Goal: Transaction & Acquisition: Purchase product/service

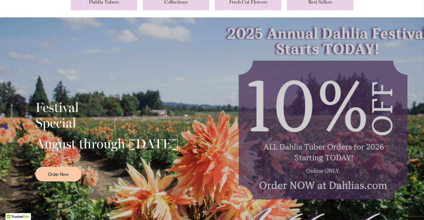
scroll to position [76, 0]
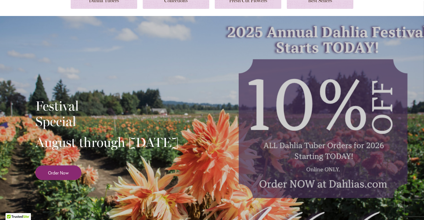
click at [62, 176] on span "Order Now" at bounding box center [58, 173] width 21 height 6
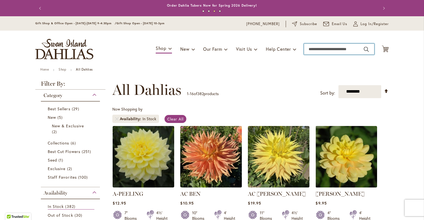
click at [322, 49] on input "Search" at bounding box center [339, 49] width 70 height 11
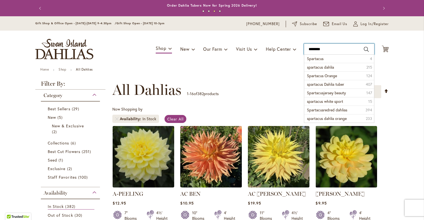
type input "*********"
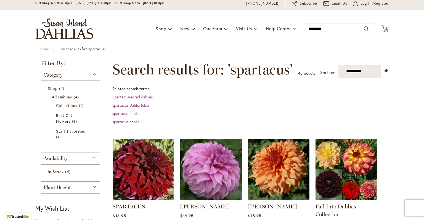
scroll to position [30, 0]
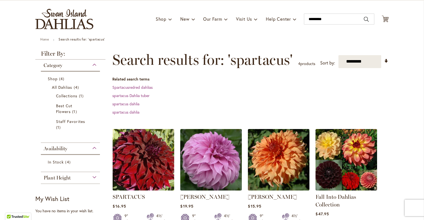
click at [140, 173] on img at bounding box center [143, 160] width 65 height 65
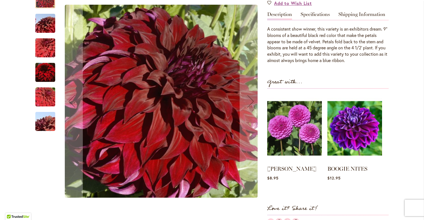
scroll to position [173, 0]
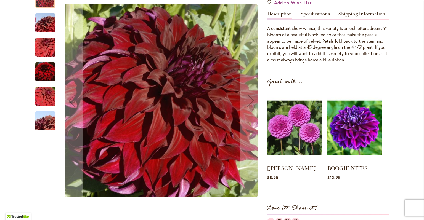
click at [50, 19] on img "Spartacus" at bounding box center [45, 22] width 40 height 27
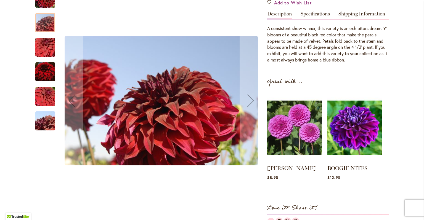
click at [40, 48] on img "Spartacus" at bounding box center [45, 47] width 40 height 27
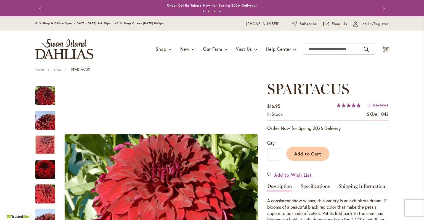
scroll to position [0, 0]
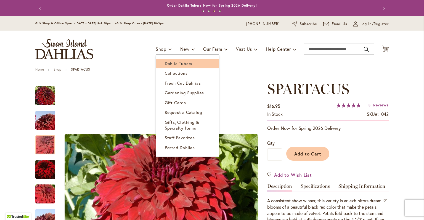
click at [173, 65] on span "Dahlia Tubers" at bounding box center [179, 64] width 28 height 6
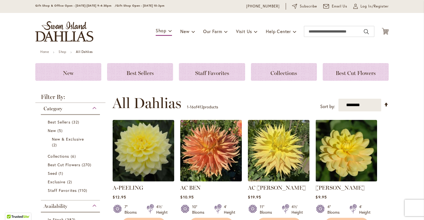
scroll to position [20, 0]
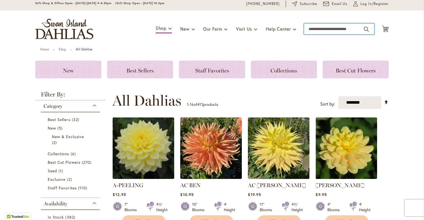
click at [325, 29] on input "Search" at bounding box center [339, 28] width 70 height 11
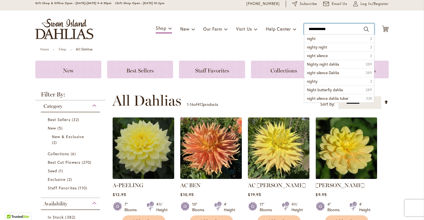
type input "**********"
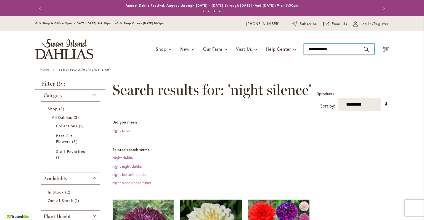
click at [338, 49] on input "**********" at bounding box center [339, 49] width 70 height 11
type input "**********"
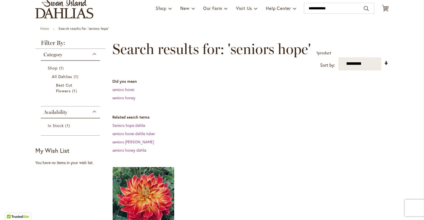
scroll to position [37, 0]
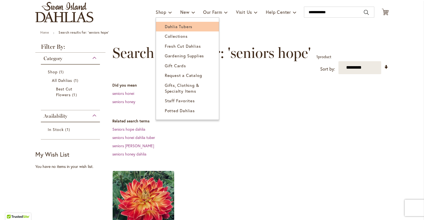
click at [170, 26] on span "Dahlia Tubers" at bounding box center [179, 27] width 28 height 6
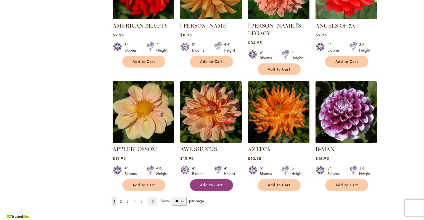
scroll to position [414, 0]
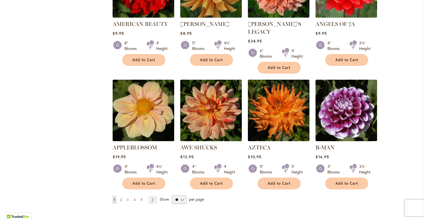
click at [123, 196] on link "Page 2" at bounding box center [121, 200] width 4 height 8
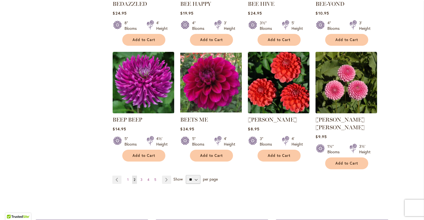
scroll to position [434, 0]
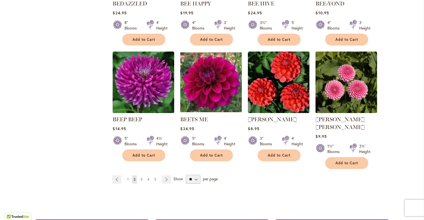
click at [141, 178] on span "3" at bounding box center [142, 180] width 2 height 4
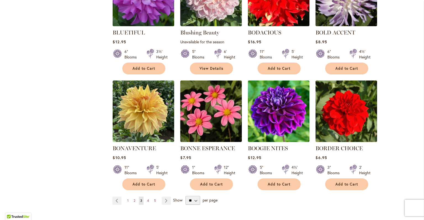
scroll to position [406, 0]
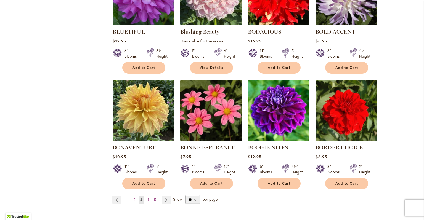
click at [153, 113] on img at bounding box center [143, 110] width 65 height 65
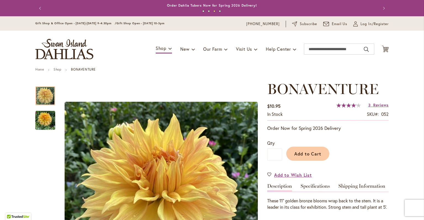
click at [41, 6] on button "Previous" at bounding box center [40, 8] width 11 height 11
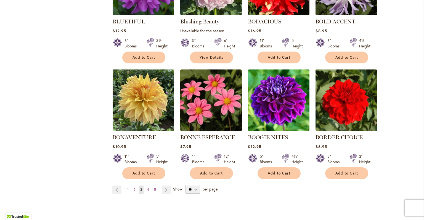
scroll to position [418, 0]
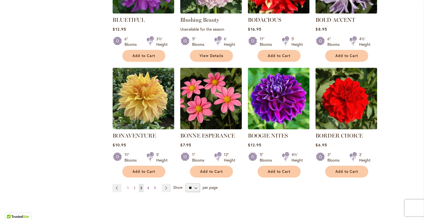
click at [147, 189] on span "4" at bounding box center [148, 188] width 2 height 4
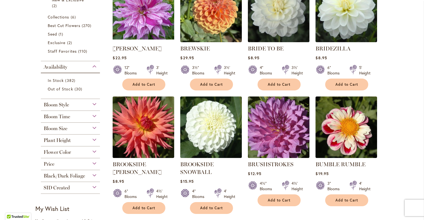
scroll to position [160, 0]
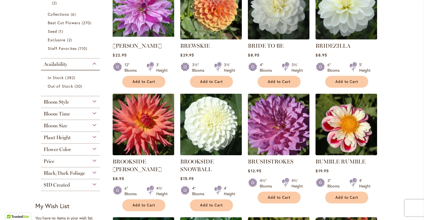
click at [208, 138] on img at bounding box center [211, 125] width 65 height 65
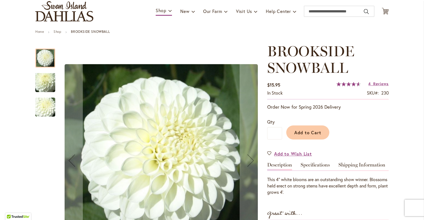
scroll to position [37, 0]
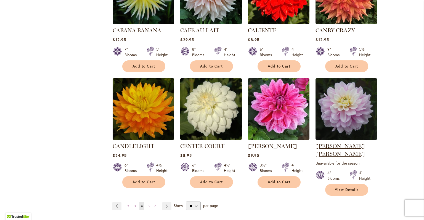
scroll to position [417, 0]
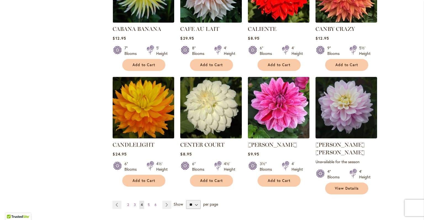
click at [141, 118] on img at bounding box center [143, 108] width 65 height 65
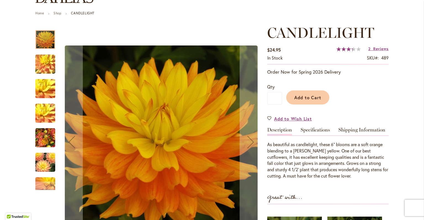
scroll to position [57, 0]
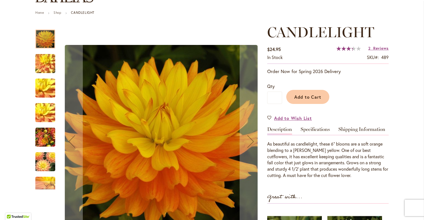
click at [45, 138] on img "CANDLELIGHT" at bounding box center [45, 137] width 20 height 27
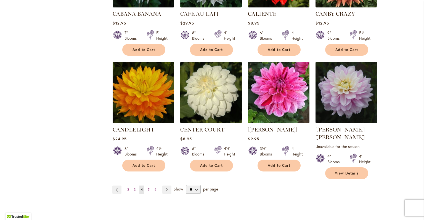
scroll to position [433, 0]
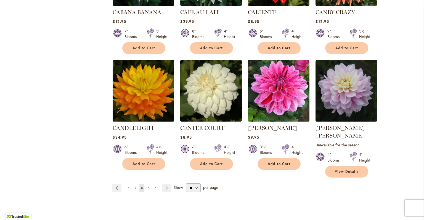
click at [149, 186] on span "5" at bounding box center [149, 188] width 2 height 4
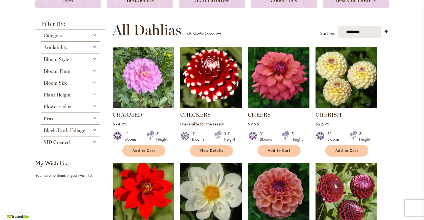
scroll to position [91, 0]
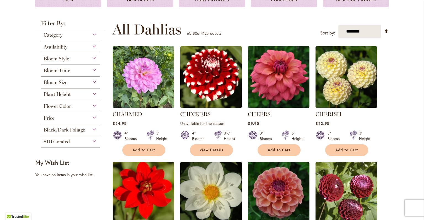
click at [270, 89] on img at bounding box center [279, 77] width 65 height 65
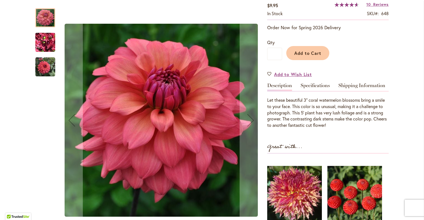
scroll to position [101, 0]
click at [43, 45] on img "CHEERS" at bounding box center [45, 42] width 20 height 27
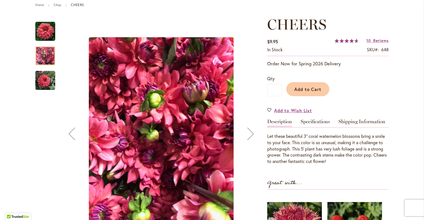
scroll to position [61, 0]
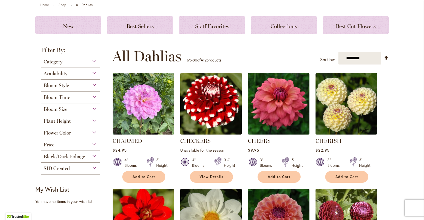
scroll to position [65, 0]
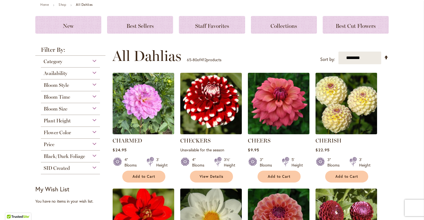
click at [346, 115] on img at bounding box center [346, 104] width 65 height 65
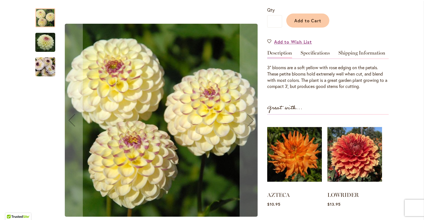
scroll to position [135, 0]
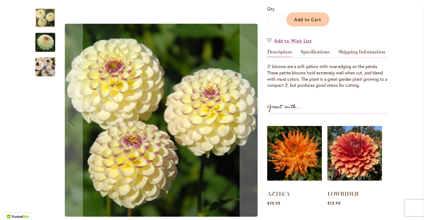
click at [48, 64] on img "CHERISH" at bounding box center [45, 67] width 20 height 27
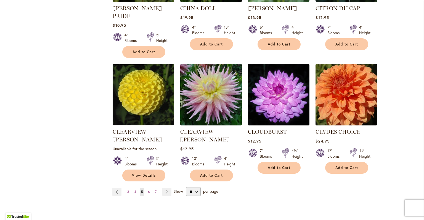
scroll to position [438, 0]
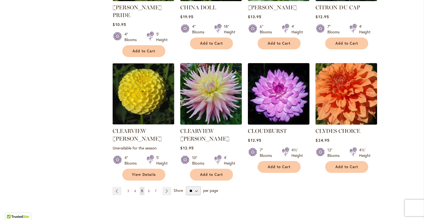
click at [349, 90] on img at bounding box center [346, 94] width 65 height 65
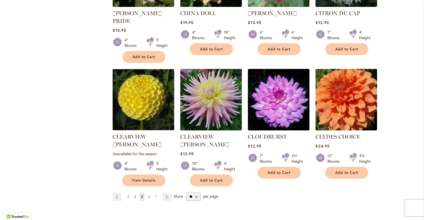
scroll to position [433, 0]
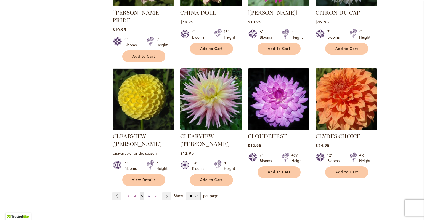
click at [150, 193] on link "Page 6" at bounding box center [149, 197] width 5 height 8
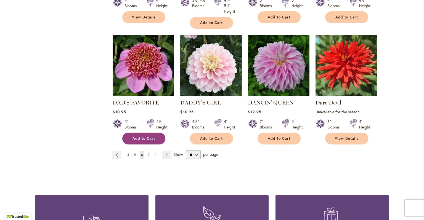
scroll to position [473, 0]
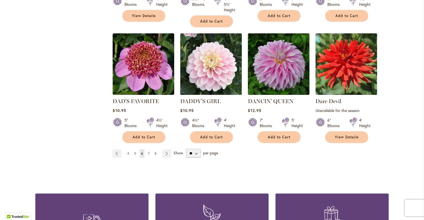
click at [148, 152] on span "7" at bounding box center [149, 154] width 2 height 4
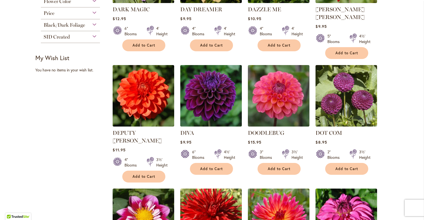
scroll to position [196, 0]
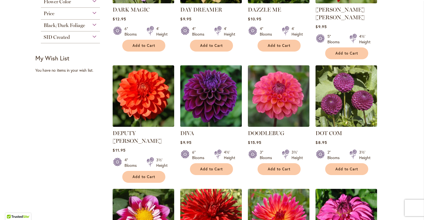
click at [219, 99] on img at bounding box center [211, 96] width 65 height 65
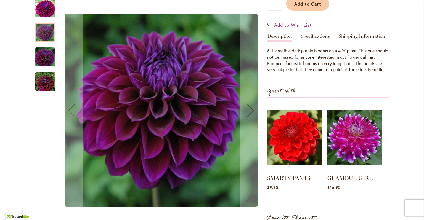
scroll to position [151, 0]
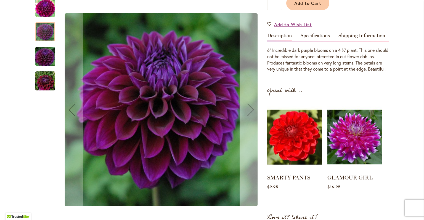
click at [253, 111] on div "Next" at bounding box center [251, 110] width 22 height 22
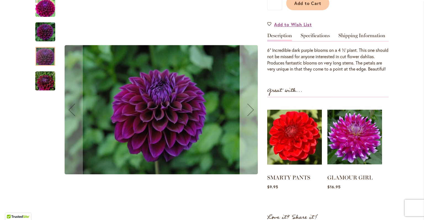
click at [253, 111] on div "Next" at bounding box center [251, 110] width 22 height 22
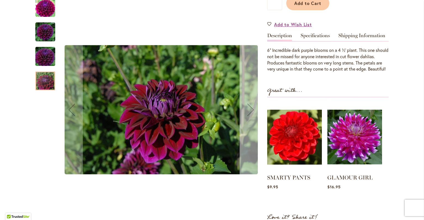
click at [253, 111] on div "Next" at bounding box center [251, 110] width 22 height 22
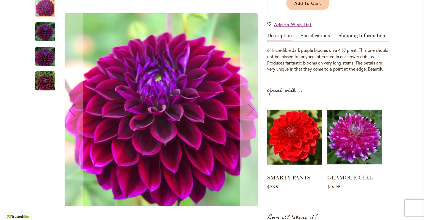
click at [253, 111] on div "Next" at bounding box center [251, 110] width 22 height 22
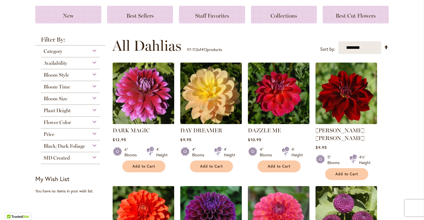
scroll to position [76, 0]
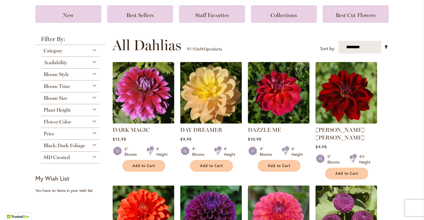
click at [228, 110] on img at bounding box center [211, 93] width 65 height 65
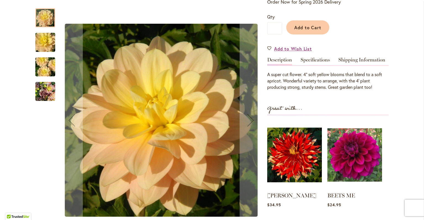
scroll to position [125, 0]
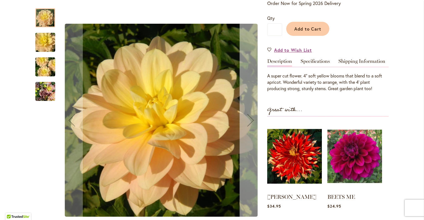
click at [250, 123] on div "Next" at bounding box center [251, 120] width 22 height 22
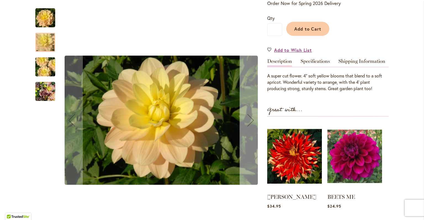
click at [250, 123] on div "Next" at bounding box center [251, 120] width 22 height 22
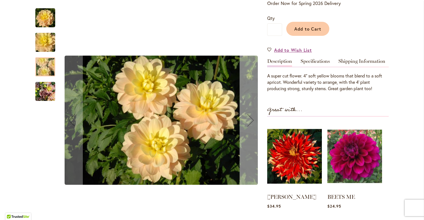
click at [250, 123] on div "Next" at bounding box center [251, 120] width 22 height 22
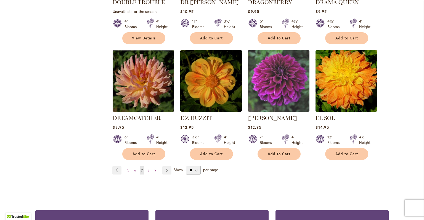
scroll to position [454, 0]
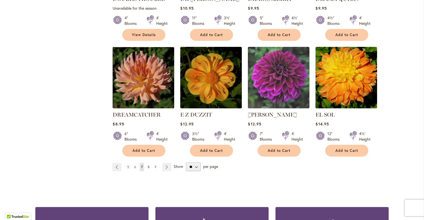
click at [150, 163] on link "Page 8" at bounding box center [148, 167] width 5 height 8
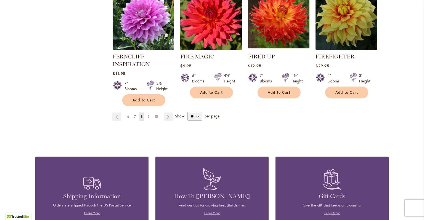
scroll to position [512, 0]
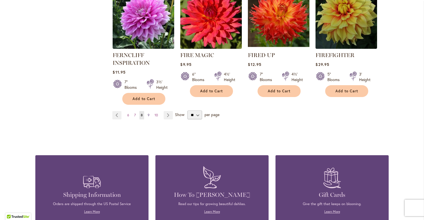
click at [148, 114] on span "9" at bounding box center [149, 115] width 2 height 4
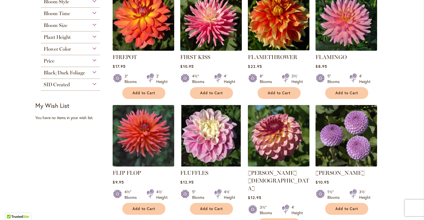
scroll to position [151, 0]
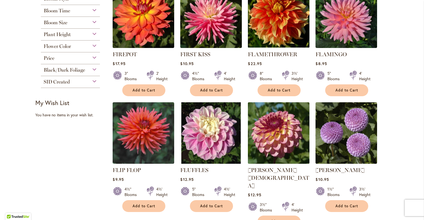
click at [279, 141] on img at bounding box center [279, 133] width 65 height 65
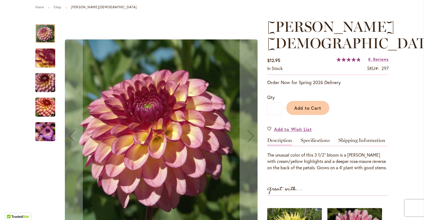
scroll to position [66, 0]
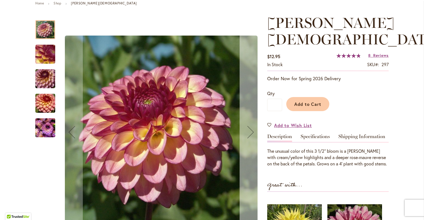
click at [250, 132] on div "Next" at bounding box center [251, 132] width 22 height 22
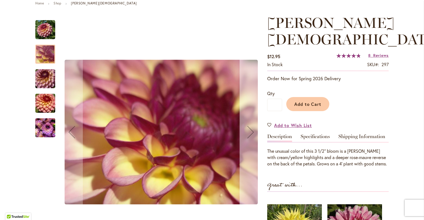
click at [250, 132] on div "Next" at bounding box center [251, 132] width 22 height 22
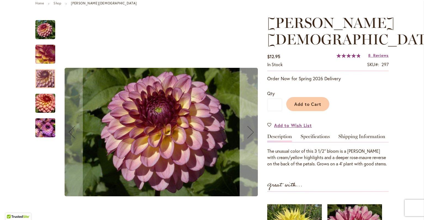
click at [250, 132] on div "Next" at bounding box center [251, 132] width 22 height 22
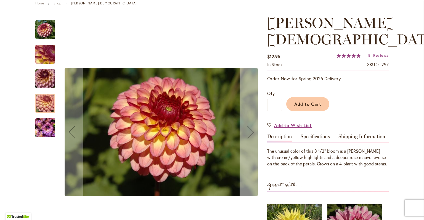
click at [250, 132] on div "Next" at bounding box center [251, 132] width 22 height 22
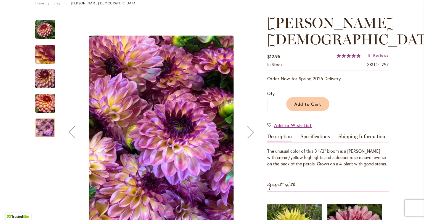
click at [250, 133] on div "Next" at bounding box center [251, 132] width 22 height 22
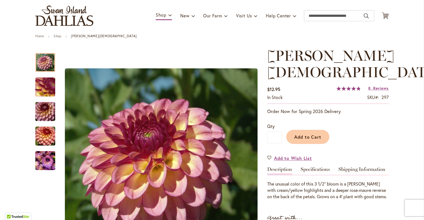
scroll to position [35, 0]
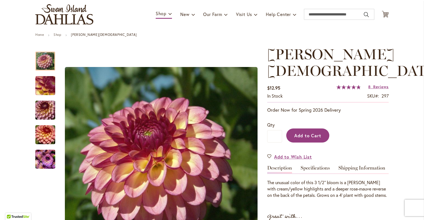
click at [313, 129] on button "Add to Cart" at bounding box center [307, 136] width 43 height 14
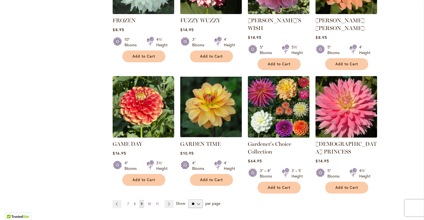
scroll to position [440, 0]
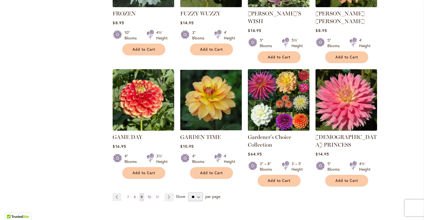
click at [149, 195] on span "10" at bounding box center [149, 197] width 3 height 4
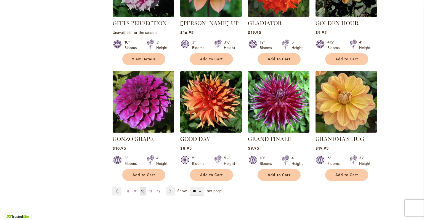
scroll to position [423, 0]
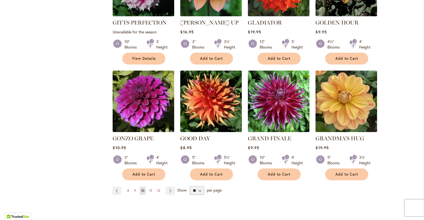
click at [152, 189] on span "11" at bounding box center [150, 191] width 3 height 4
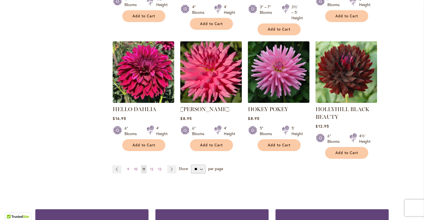
scroll to position [466, 0]
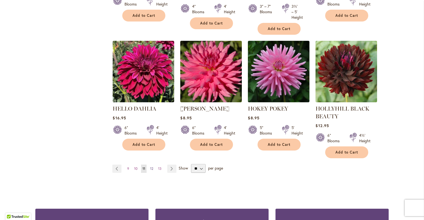
click at [152, 168] on span "12" at bounding box center [151, 169] width 3 height 4
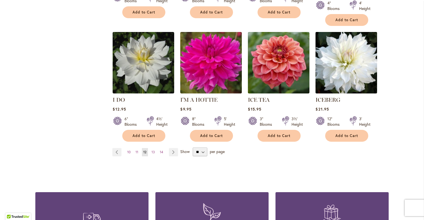
scroll to position [469, 0]
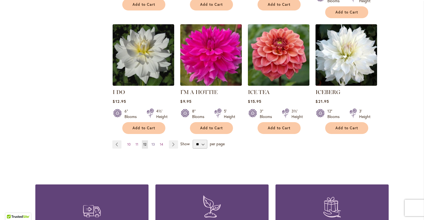
click at [155, 141] on link "Page 13" at bounding box center [153, 145] width 6 height 8
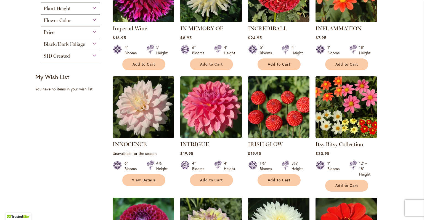
scroll to position [179, 0]
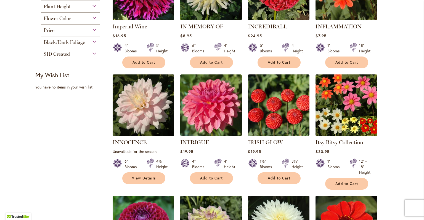
click at [342, 119] on img at bounding box center [346, 105] width 65 height 65
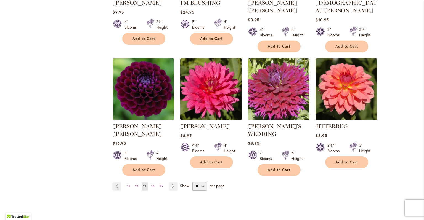
scroll to position [445, 0]
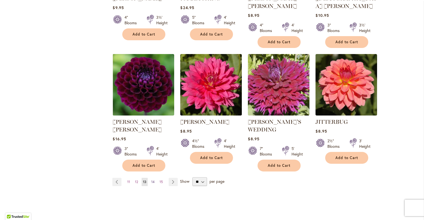
click at [152, 180] on span "14" at bounding box center [152, 182] width 3 height 4
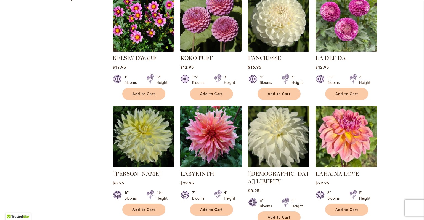
scroll to position [380, 0]
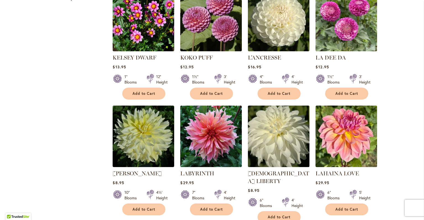
click at [285, 150] on img at bounding box center [279, 136] width 65 height 65
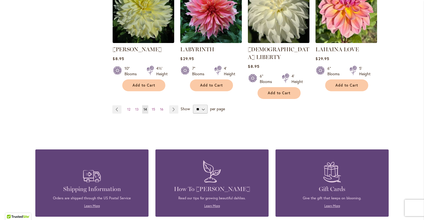
scroll to position [505, 0]
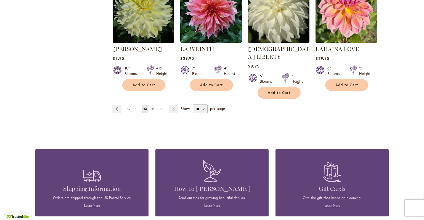
click at [153, 107] on span "15" at bounding box center [153, 109] width 3 height 4
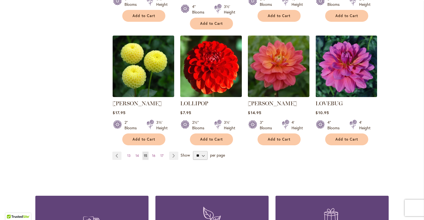
scroll to position [466, 0]
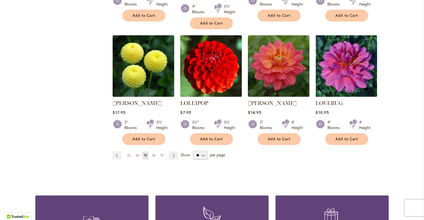
click at [153, 154] on span "16" at bounding box center [153, 156] width 3 height 4
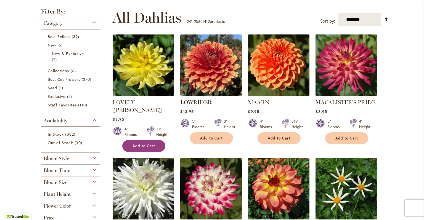
scroll to position [104, 0]
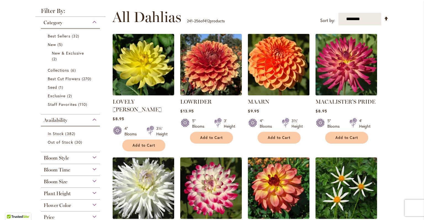
click at [277, 69] on img at bounding box center [279, 65] width 65 height 65
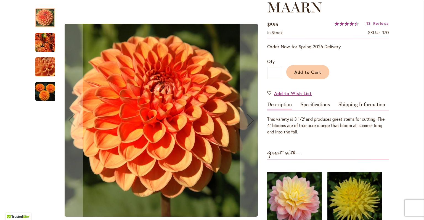
scroll to position [82, 0]
click at [313, 103] on link "Specifications" at bounding box center [315, 106] width 29 height 8
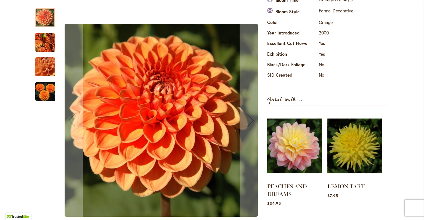
scroll to position [227, 0]
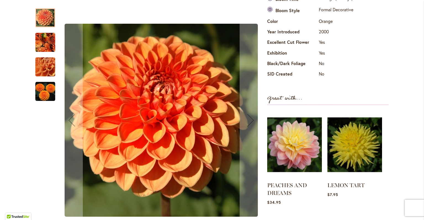
click at [46, 93] on img "MAARN" at bounding box center [45, 92] width 20 height 20
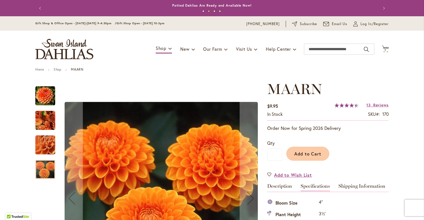
scroll to position [0, 0]
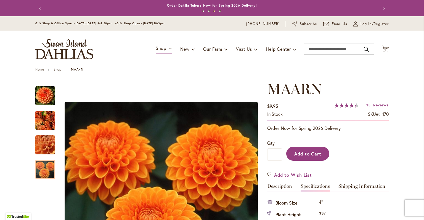
click at [313, 155] on span "Add to Cart" at bounding box center [307, 154] width 27 height 6
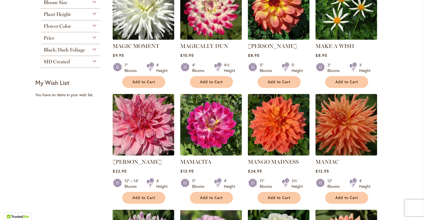
scroll to position [284, 0]
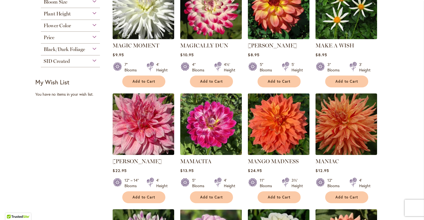
click at [293, 125] on img at bounding box center [279, 124] width 65 height 65
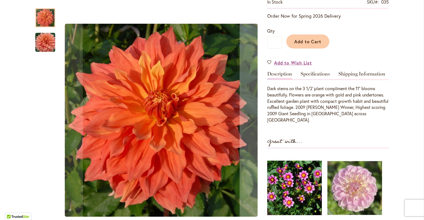
scroll to position [129, 0]
click at [311, 73] on link "Specifications" at bounding box center [315, 75] width 29 height 8
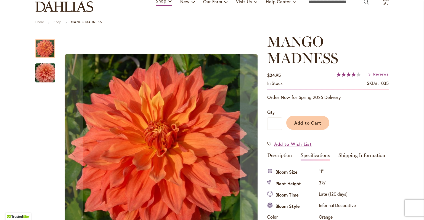
scroll to position [48, 0]
click at [286, 156] on link "Description" at bounding box center [279, 157] width 25 height 8
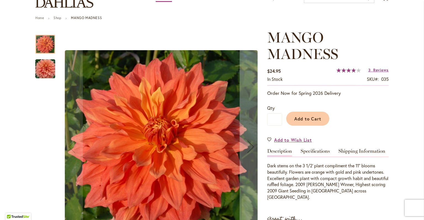
scroll to position [52, 0]
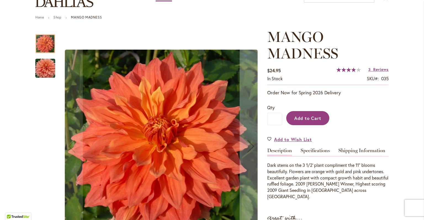
click at [307, 122] on button "Add to Cart" at bounding box center [307, 118] width 43 height 14
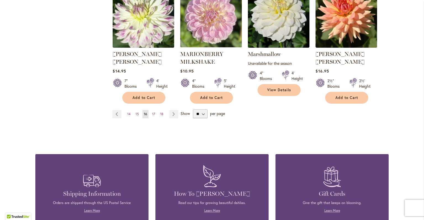
scroll to position [513, 0]
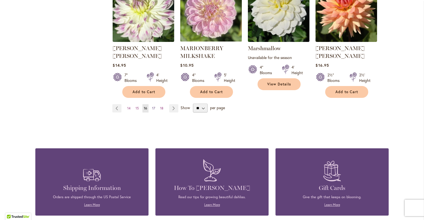
click at [153, 106] on span "17" at bounding box center [153, 108] width 3 height 4
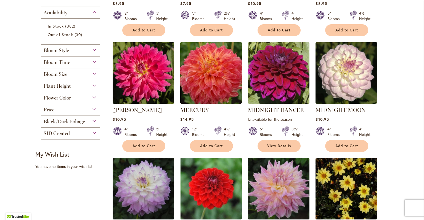
scroll to position [210, 0]
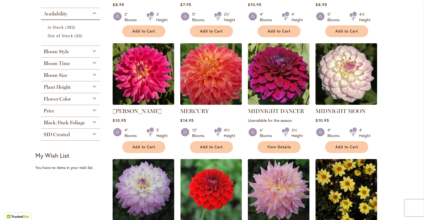
click at [224, 88] on img at bounding box center [211, 74] width 65 height 65
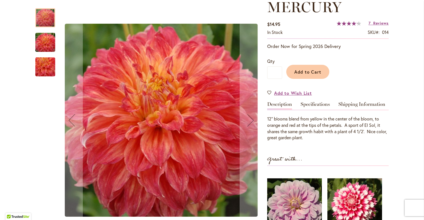
scroll to position [82, 0]
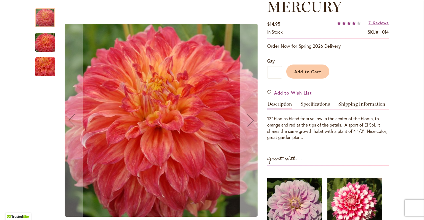
click at [252, 122] on div "Next" at bounding box center [251, 120] width 22 height 22
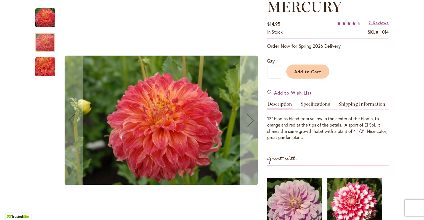
click at [252, 124] on div "Next" at bounding box center [251, 120] width 22 height 22
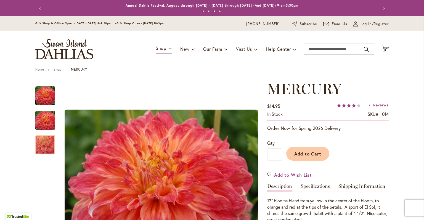
scroll to position [0, 0]
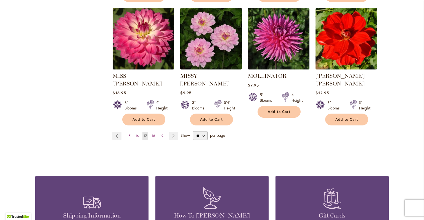
scroll to position [478, 0]
click at [154, 134] on span "18" at bounding box center [153, 136] width 3 height 4
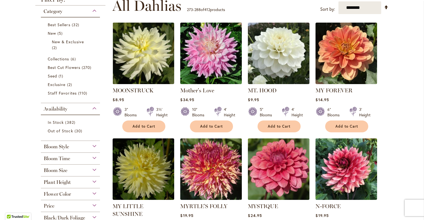
scroll to position [116, 0]
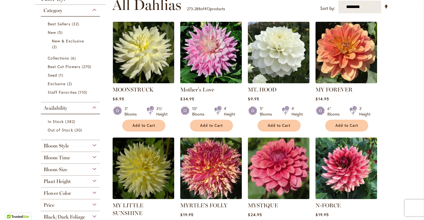
click at [347, 64] on img at bounding box center [346, 52] width 65 height 65
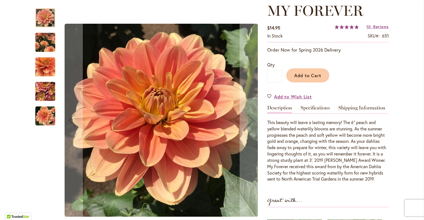
scroll to position [79, 0]
click at [48, 90] on img "MY FOREVER" at bounding box center [45, 92] width 40 height 30
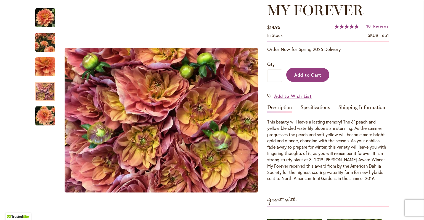
click at [315, 78] on button "Add to Cart" at bounding box center [307, 75] width 43 height 14
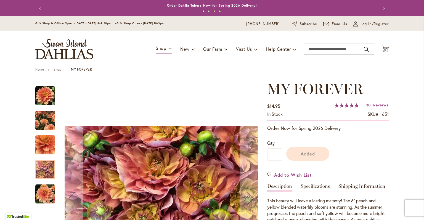
scroll to position [0, 0]
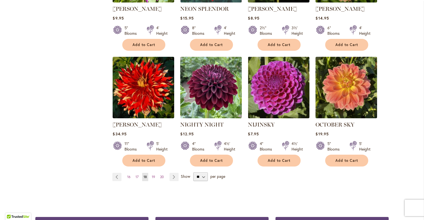
scroll to position [439, 0]
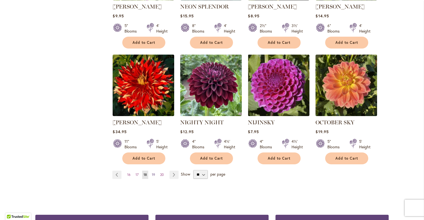
click at [152, 173] on span "19" at bounding box center [153, 175] width 3 height 4
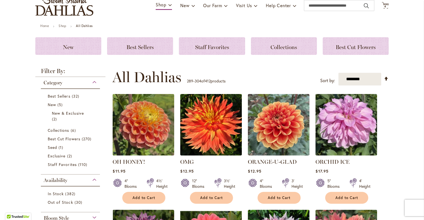
scroll to position [49, 0]
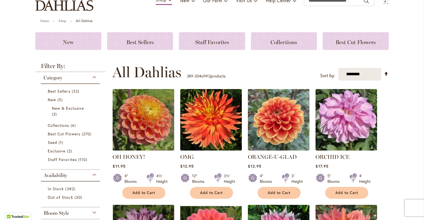
click at [151, 116] on img at bounding box center [143, 120] width 65 height 65
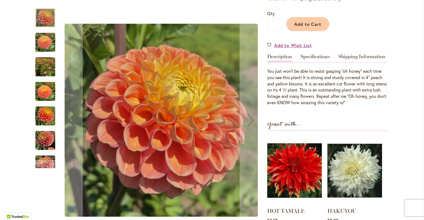
scroll to position [132, 0]
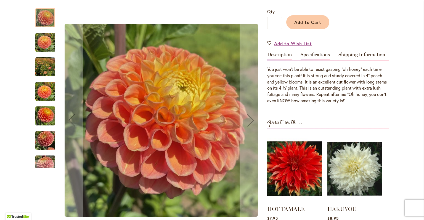
click at [322, 55] on link "Specifications" at bounding box center [315, 56] width 29 height 8
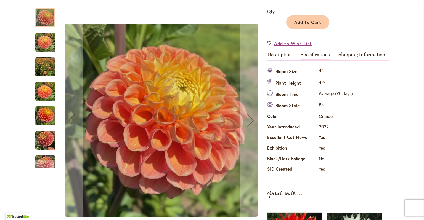
click at [48, 139] on img "Oh Honey!" at bounding box center [45, 141] width 20 height 27
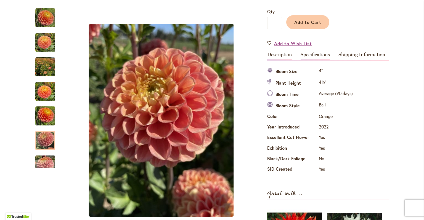
click at [286, 57] on link "Description" at bounding box center [279, 56] width 25 height 8
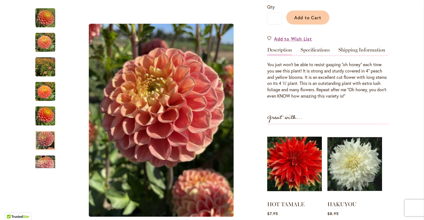
scroll to position [135, 0]
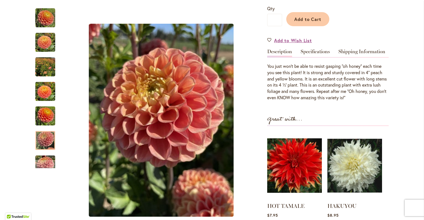
click at [286, 58] on div "You just won’t be able to resist gasping “oh honey” each time you see this plan…" at bounding box center [328, 79] width 122 height 44
click at [46, 68] on img "Oh Honey!" at bounding box center [45, 67] width 20 height 27
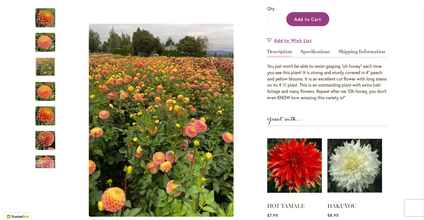
click at [308, 17] on span "Add to Cart" at bounding box center [307, 19] width 27 height 6
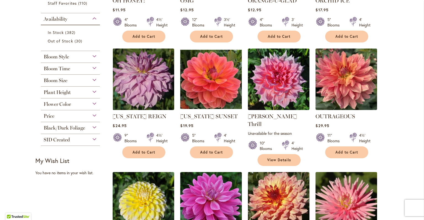
scroll to position [206, 0]
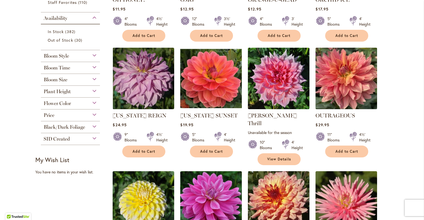
click at [350, 79] on img at bounding box center [346, 78] width 65 height 65
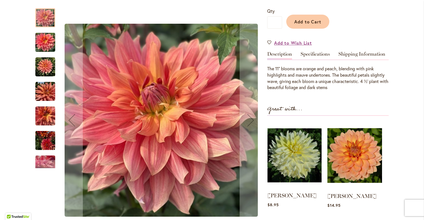
scroll to position [130, 0]
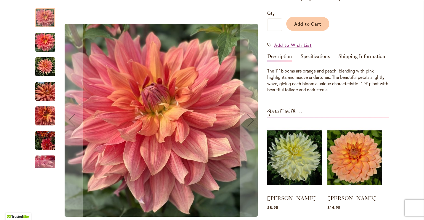
click at [43, 67] on img "OUTRAGEOUS" at bounding box center [45, 67] width 20 height 20
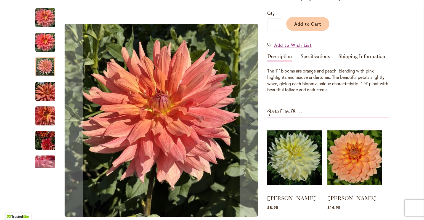
click at [44, 116] on img "OUTRAGEOUS" at bounding box center [45, 116] width 20 height 20
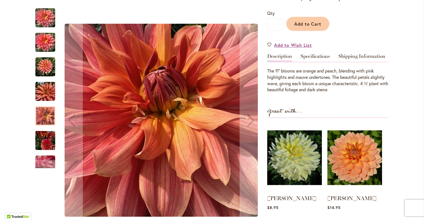
click at [46, 144] on img "OUTRAGEOUS" at bounding box center [45, 141] width 20 height 27
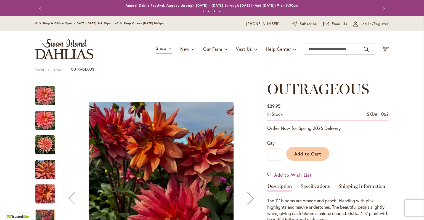
scroll to position [0, 0]
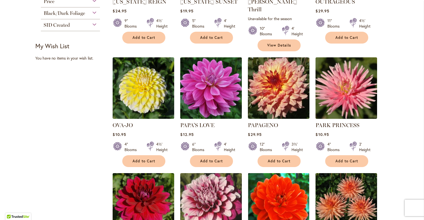
scroll to position [321, 0]
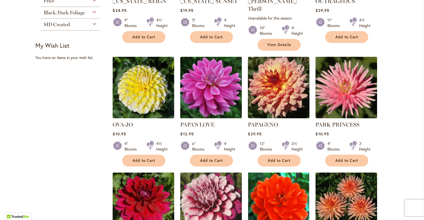
click at [143, 86] on img at bounding box center [143, 88] width 65 height 65
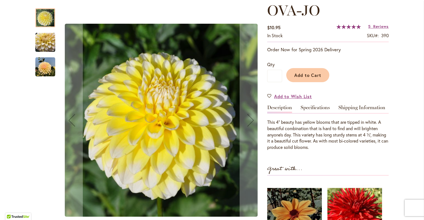
scroll to position [79, 0]
click at [311, 106] on link "Specifications" at bounding box center [315, 109] width 29 height 8
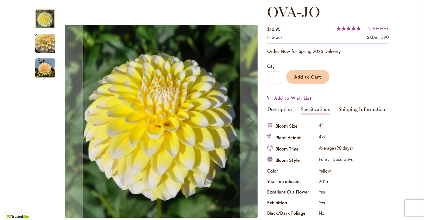
scroll to position [70, 0]
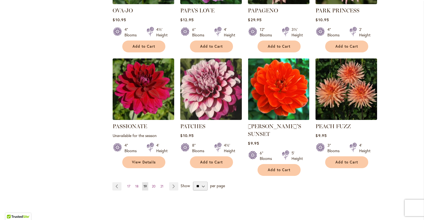
scroll to position [436, 0]
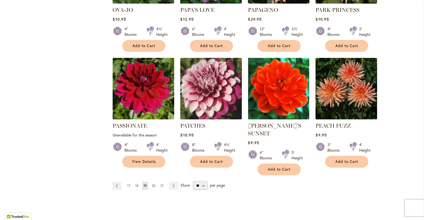
click at [154, 184] on span "20" at bounding box center [154, 186] width 4 height 4
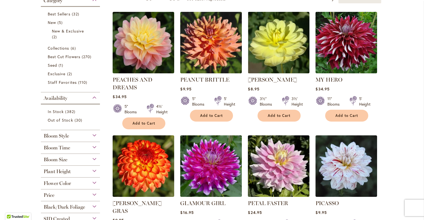
scroll to position [126, 0]
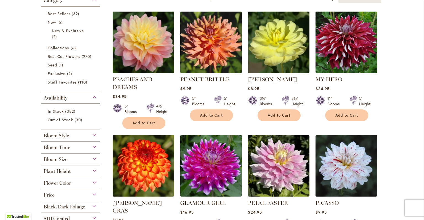
click at [140, 52] on img at bounding box center [143, 42] width 65 height 65
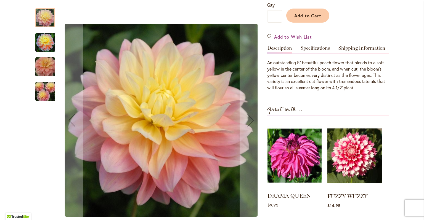
scroll to position [148, 0]
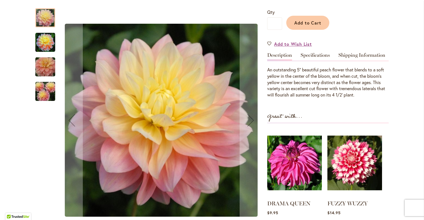
click at [42, 90] on img "PEACHES AND DREAMS" at bounding box center [45, 91] width 40 height 27
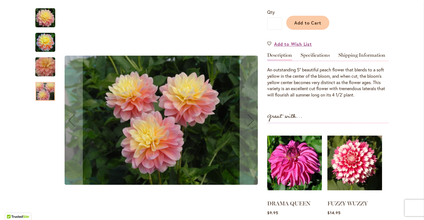
click at [47, 67] on img "PEACHES AND DREAMS" at bounding box center [45, 67] width 40 height 27
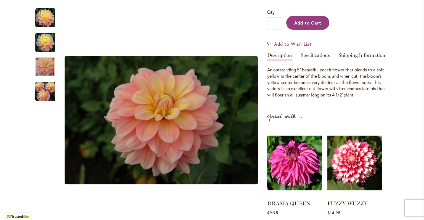
click at [317, 21] on span "Add to Cart" at bounding box center [307, 23] width 27 height 6
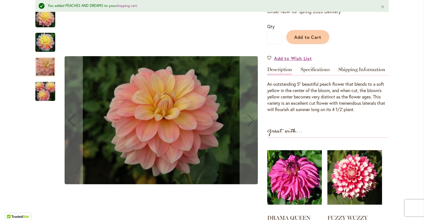
scroll to position [0, 0]
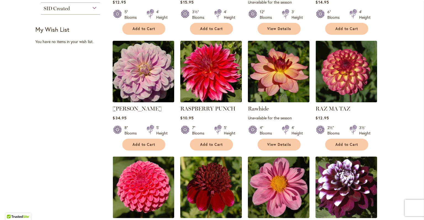
scroll to position [337, 0]
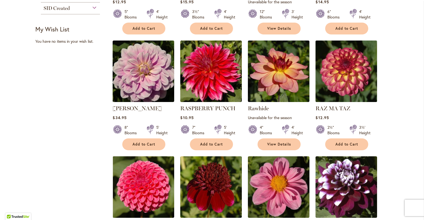
click at [357, 87] on img at bounding box center [346, 71] width 65 height 65
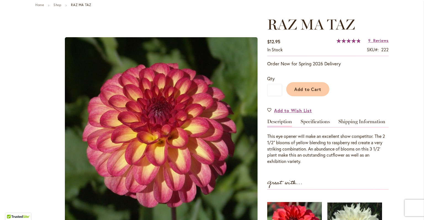
scroll to position [65, 0]
click at [314, 121] on link "Specifications" at bounding box center [315, 123] width 29 height 8
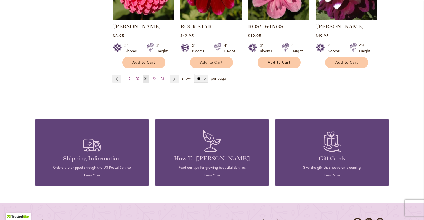
scroll to position [535, 0]
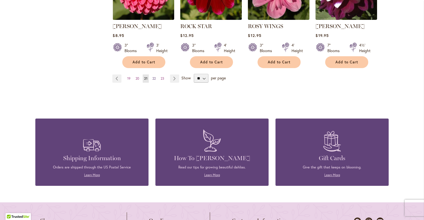
click at [156, 77] on span "22" at bounding box center [153, 79] width 3 height 4
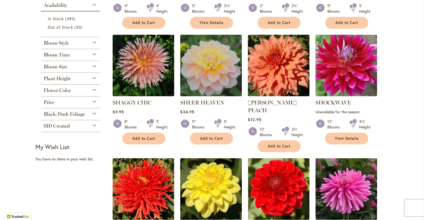
scroll to position [213, 0]
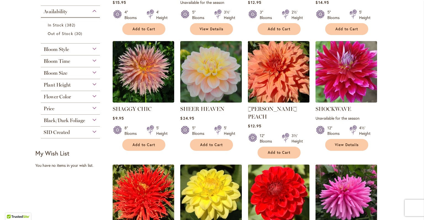
click at [275, 82] on img at bounding box center [279, 72] width 65 height 65
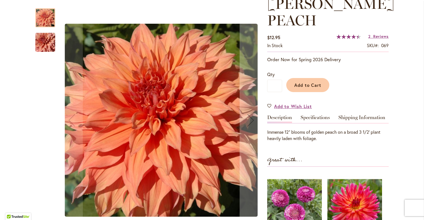
scroll to position [86, 0]
click at [311, 118] on link "Specifications" at bounding box center [315, 119] width 29 height 8
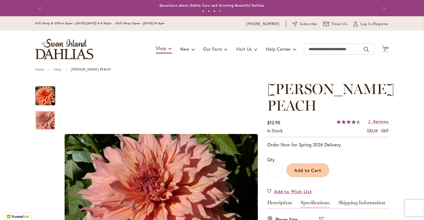
scroll to position [0, 0]
click at [309, 170] on span "Add to Cart" at bounding box center [307, 171] width 27 height 6
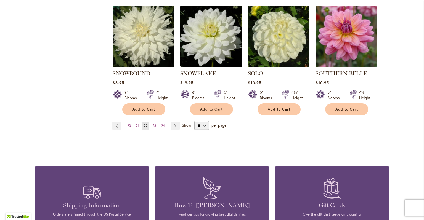
scroll to position [490, 0]
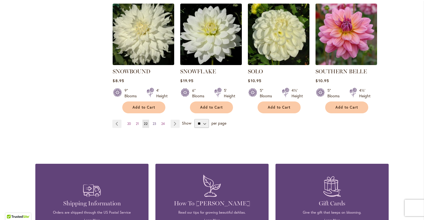
click at [155, 122] on span "23" at bounding box center [155, 124] width 4 height 4
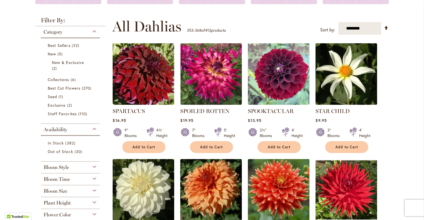
scroll to position [95, 0]
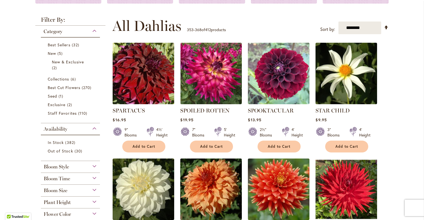
click at [151, 77] on img at bounding box center [143, 73] width 65 height 65
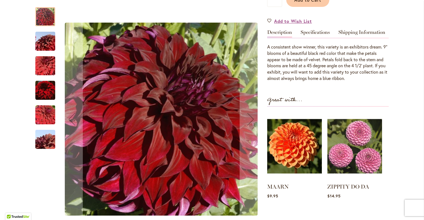
scroll to position [155, 0]
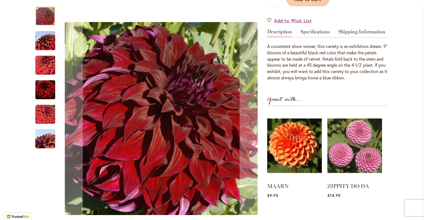
click at [46, 38] on img "Spartacus" at bounding box center [45, 40] width 40 height 27
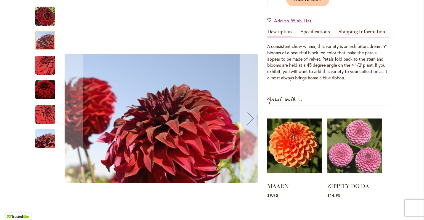
scroll to position [156, 0]
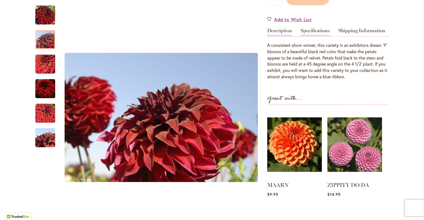
click at [321, 28] on link "Specifications" at bounding box center [315, 32] width 29 height 8
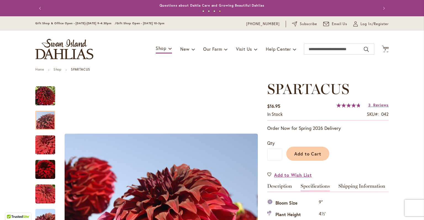
scroll to position [0, 0]
click at [309, 154] on span "Add to Cart" at bounding box center [307, 154] width 27 height 6
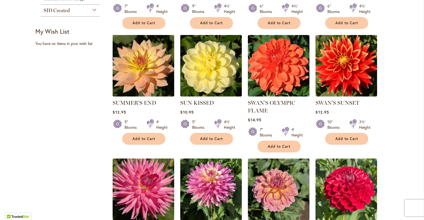
scroll to position [340, 0]
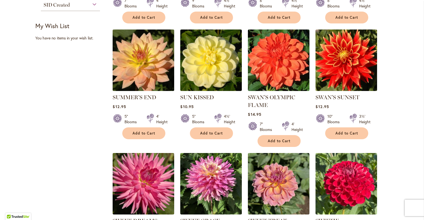
click at [125, 72] on img at bounding box center [143, 60] width 65 height 65
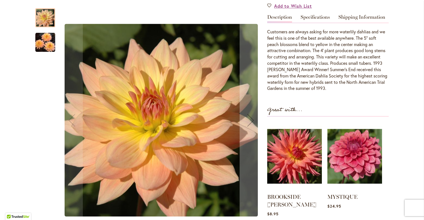
scroll to position [169, 0]
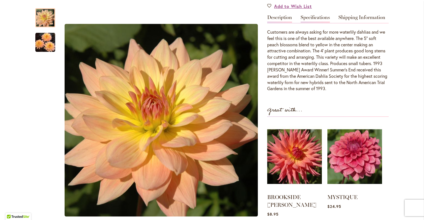
click at [316, 16] on link "Specifications" at bounding box center [315, 19] width 29 height 8
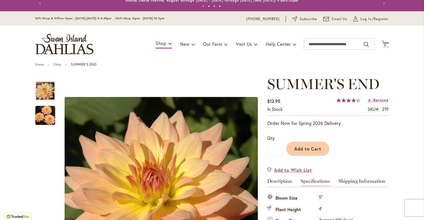
scroll to position [4, 0]
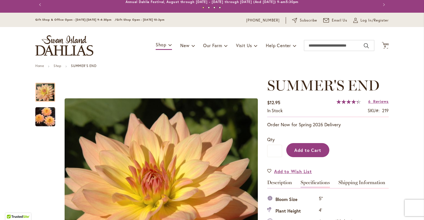
click at [308, 148] on span "Add to Cart" at bounding box center [307, 151] width 27 height 6
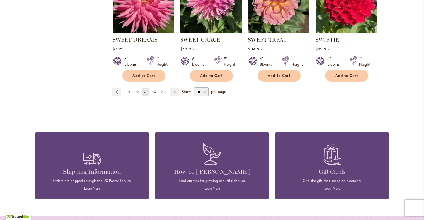
scroll to position [532, 0]
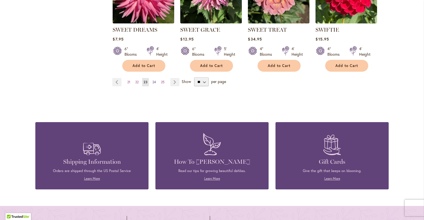
click at [154, 82] on span "24" at bounding box center [154, 82] width 4 height 4
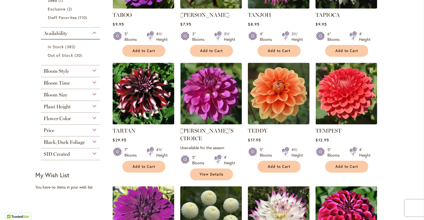
scroll to position [191, 0]
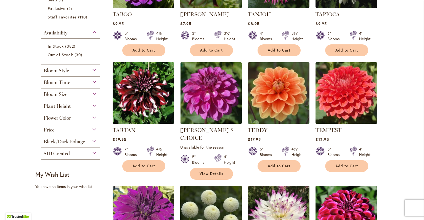
click at [349, 98] on img at bounding box center [346, 93] width 65 height 65
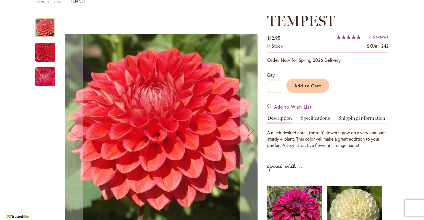
scroll to position [71, 0]
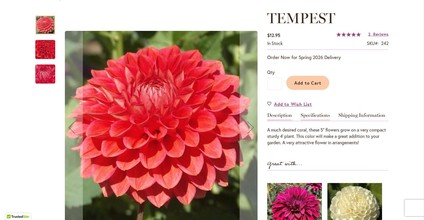
click at [307, 114] on link "Specifications" at bounding box center [315, 117] width 29 height 8
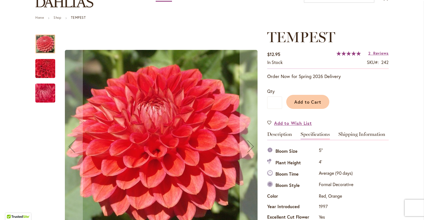
scroll to position [6, 0]
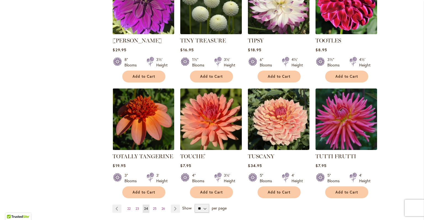
scroll to position [406, 0]
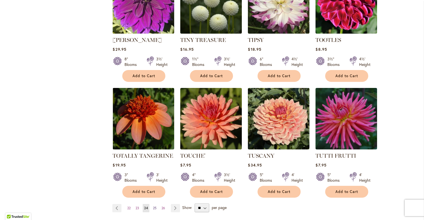
click at [155, 206] on span "25" at bounding box center [155, 208] width 4 height 4
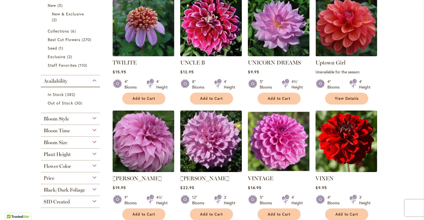
scroll to position [143, 0]
click at [146, 150] on img at bounding box center [143, 141] width 65 height 65
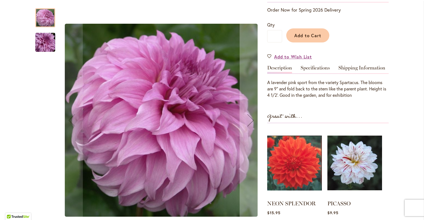
scroll to position [117, 0]
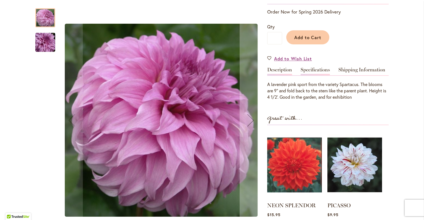
click at [312, 69] on link "Specifications" at bounding box center [315, 71] width 29 height 8
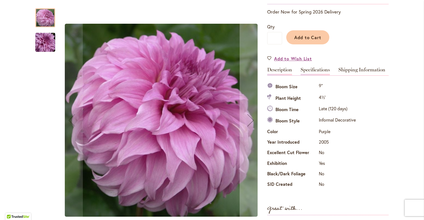
click at [280, 69] on link "Description" at bounding box center [279, 71] width 25 height 8
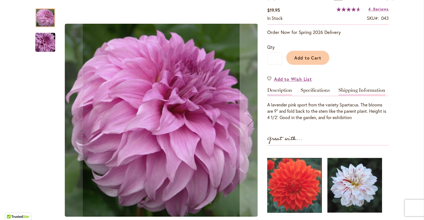
scroll to position [97, 0]
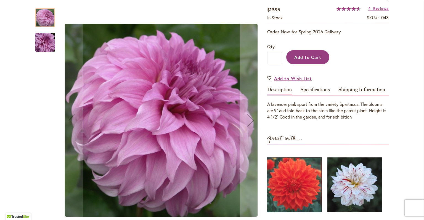
click at [310, 58] on span "Add to Cart" at bounding box center [307, 57] width 27 height 6
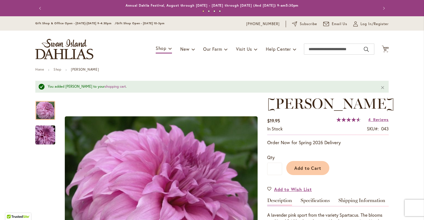
scroll to position [0, 0]
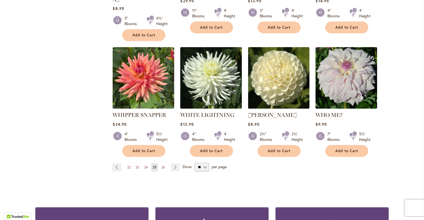
scroll to position [448, 0]
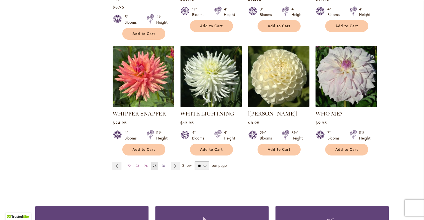
click at [164, 164] on span "26" at bounding box center [164, 166] width 4 height 4
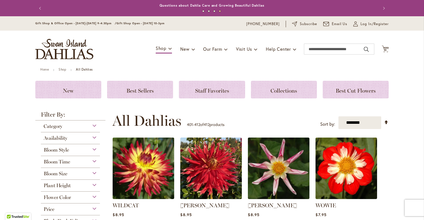
click at [93, 125] on div "Category" at bounding box center [70, 125] width 59 height 9
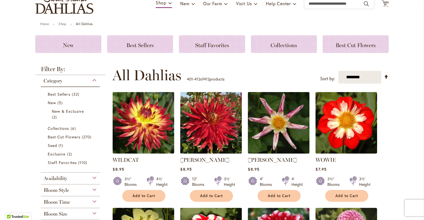
scroll to position [46, 0]
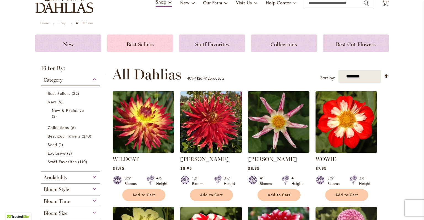
click at [125, 39] on div "Best Sellers" at bounding box center [140, 44] width 66 height 18
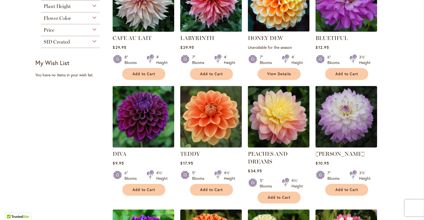
scroll to position [137, 0]
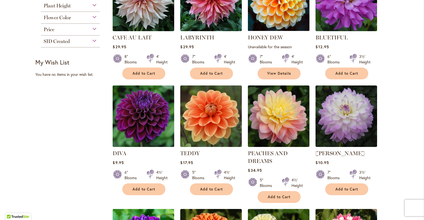
click at [147, 117] on img at bounding box center [143, 116] width 65 height 65
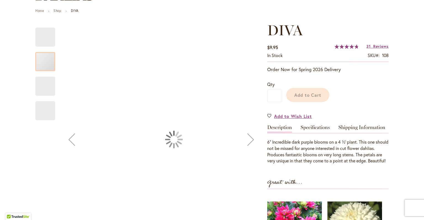
scroll to position [146, 0]
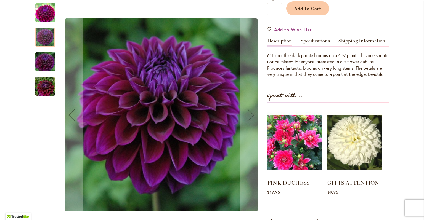
click at [46, 93] on img "Diva" at bounding box center [45, 86] width 40 height 27
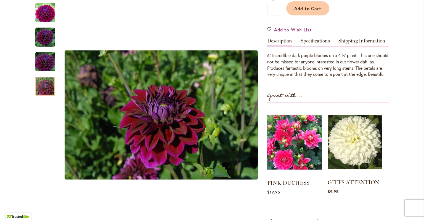
click at [364, 157] on img at bounding box center [355, 143] width 54 height 68
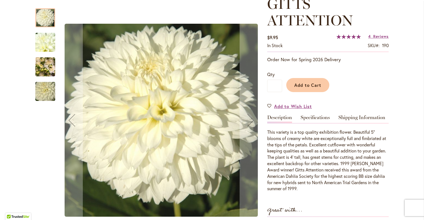
scroll to position [86, 0]
click at [47, 68] on img "GITTS ATTENTION" at bounding box center [45, 67] width 20 height 27
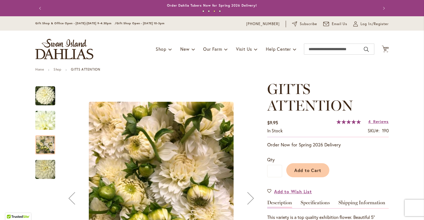
scroll to position [0, 0]
click at [327, 54] on input "Search" at bounding box center [339, 49] width 70 height 11
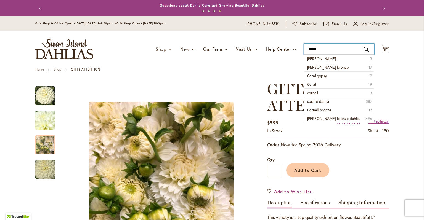
type input "******"
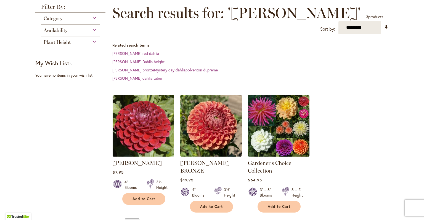
scroll to position [66, 0]
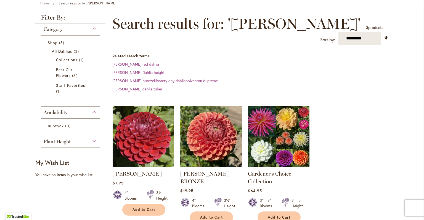
click at [154, 135] on img at bounding box center [143, 136] width 65 height 65
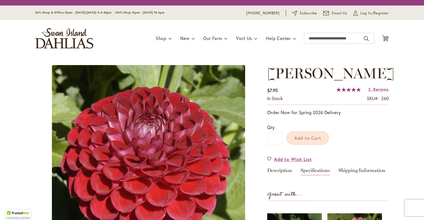
scroll to position [81, 0]
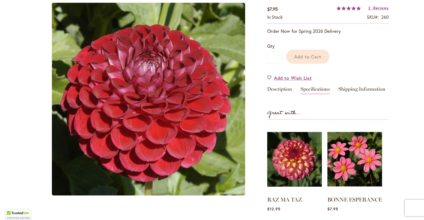
click at [317, 90] on div "[PERSON_NAME] $7.95 In stock SKU 260 Rating: 100 % of 100 2 Reviews Add Your Re…" at bounding box center [328, 120] width 122 height 273
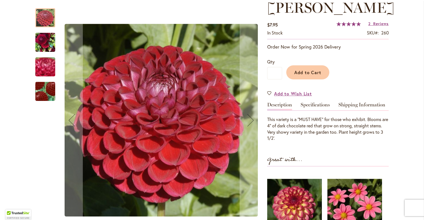
click at [311, 110] on div "This variety is a "MUST HAVE" for those who exhibit. Blooms are 4" of dark choc…" at bounding box center [328, 125] width 122 height 31
click at [314, 103] on link "Specifications" at bounding box center [315, 106] width 29 height 8
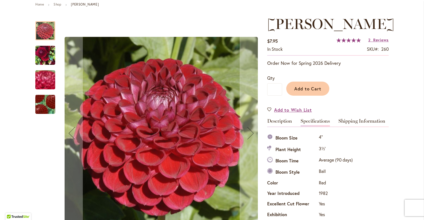
scroll to position [63, 0]
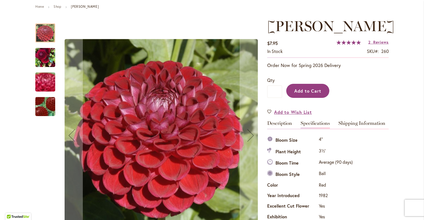
click at [317, 89] on span "Add to Cart" at bounding box center [307, 91] width 27 height 6
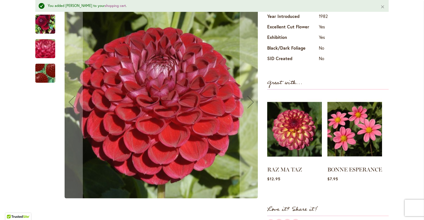
scroll to position [263, 0]
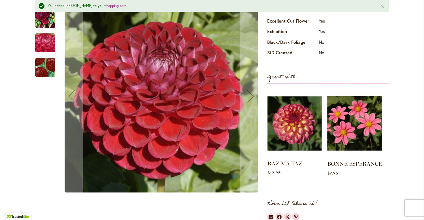
click at [281, 160] on link "RAZ MA TAZ" at bounding box center [285, 163] width 35 height 7
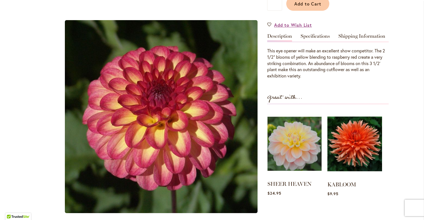
scroll to position [151, 0]
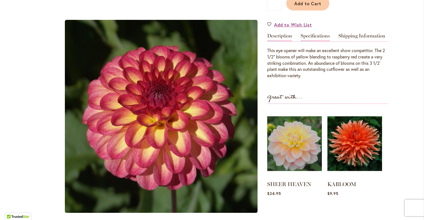
click at [315, 37] on link "Specifications" at bounding box center [315, 37] width 29 height 8
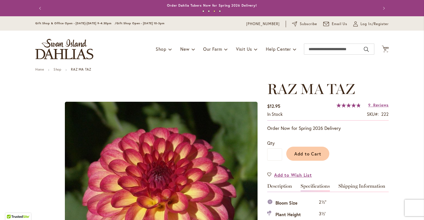
scroll to position [0, 0]
click at [385, 51] on span "11" at bounding box center [385, 50] width 3 height 4
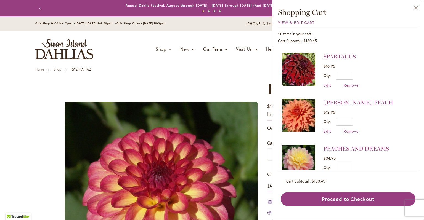
scroll to position [136, 0]
click at [353, 83] on span "Remove" at bounding box center [351, 85] width 15 height 5
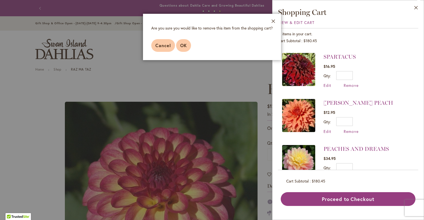
click at [185, 45] on span "OK" at bounding box center [183, 46] width 7 height 6
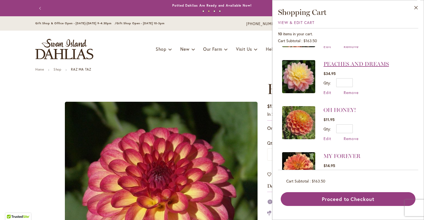
scroll to position [176, 0]
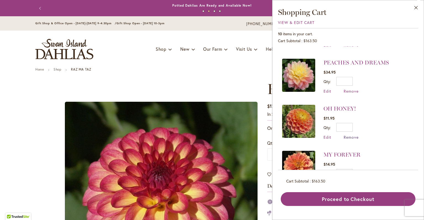
click at [351, 135] on span "Remove" at bounding box center [351, 137] width 15 height 5
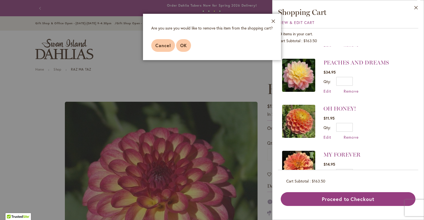
click at [178, 49] on button "OK" at bounding box center [183, 45] width 15 height 13
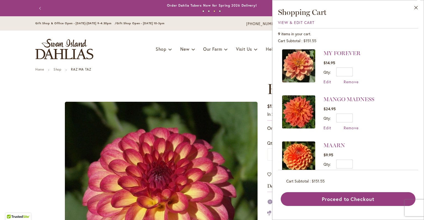
scroll to position [234, 0]
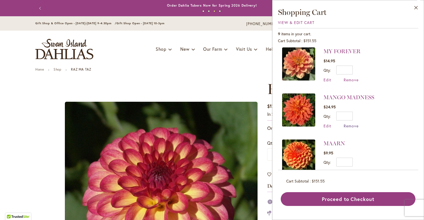
click at [355, 124] on span "Remove" at bounding box center [351, 125] width 15 height 5
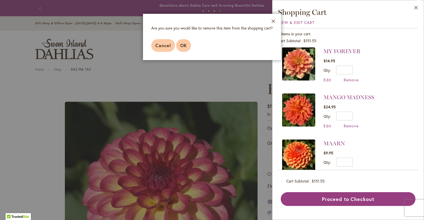
click at [188, 44] on button "OK" at bounding box center [183, 45] width 15 height 13
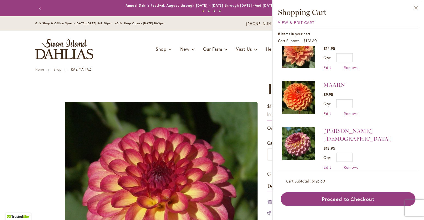
scroll to position [246, 0]
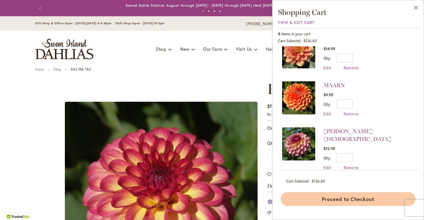
click at [348, 198] on button "Proceed to Checkout" at bounding box center [348, 200] width 135 height 14
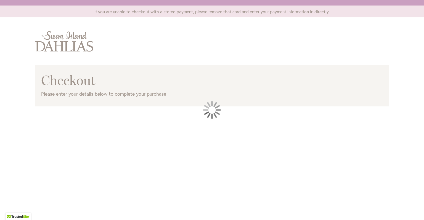
scroll to position [0, 0]
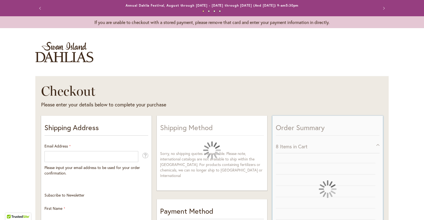
select select "**"
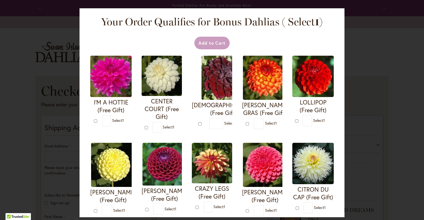
scroll to position [0, 0]
click at [0, 220] on div at bounding box center [0, 220] width 0 height 0
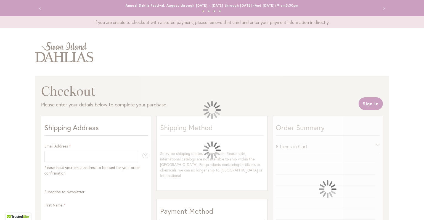
select select "**"
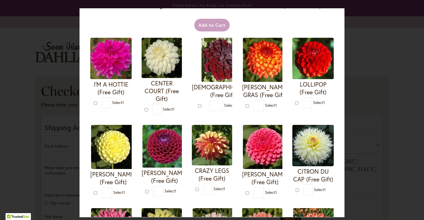
scroll to position [20, 0]
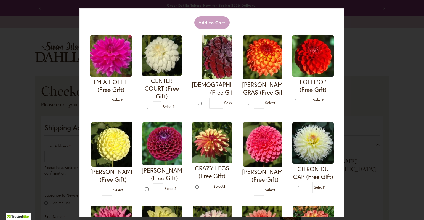
click at [0, 220] on div at bounding box center [0, 220] width 0 height 0
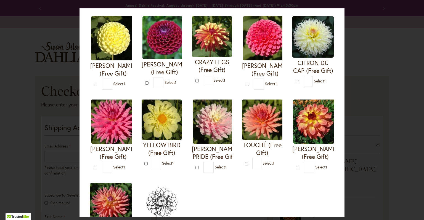
scroll to position [129, 0]
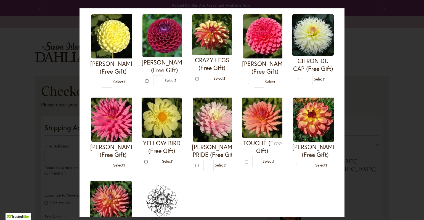
type input "*"
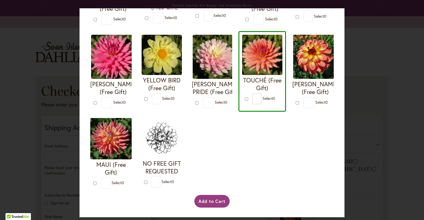
scroll to position [199, 0]
click at [216, 202] on button "Add to Cart" at bounding box center [212, 201] width 36 height 13
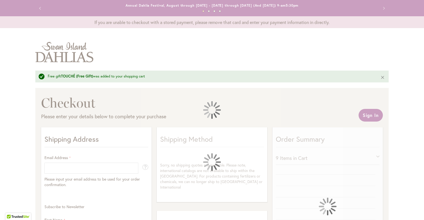
select select "**"
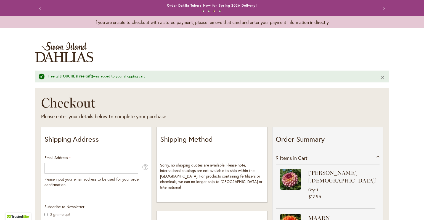
click at [0, 220] on div at bounding box center [0, 220] width 0 height 0
click at [54, 56] on img "store logo" at bounding box center [64, 52] width 58 height 20
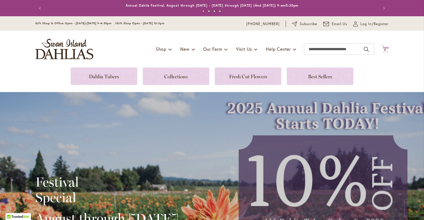
click at [385, 47] on icon at bounding box center [385, 49] width 7 height 7
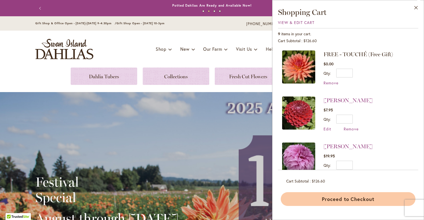
click at [345, 200] on button "Proceed to Checkout" at bounding box center [348, 200] width 135 height 14
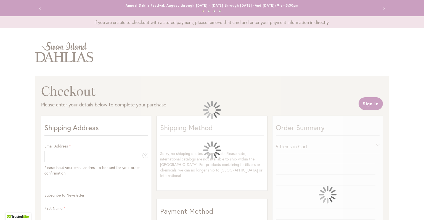
select select "**"
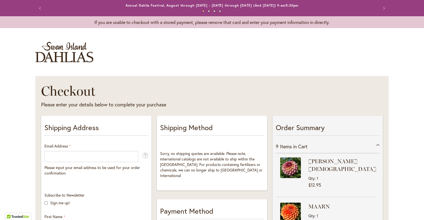
click at [0, 220] on div at bounding box center [0, 220] width 0 height 0
